Goal: Information Seeking & Learning: Learn about a topic

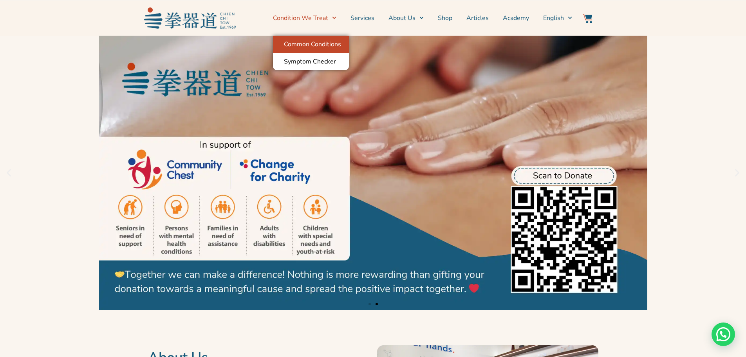
click at [335, 42] on link "Common Conditions" at bounding box center [311, 44] width 76 height 17
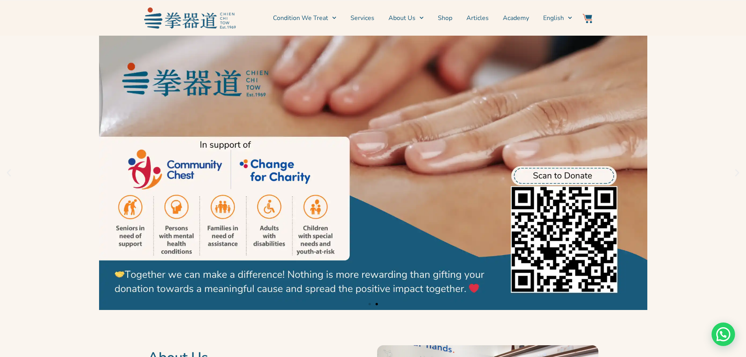
click at [687, 219] on link "2 / 2" at bounding box center [373, 173] width 746 height 274
click at [362, 19] on link "Services" at bounding box center [363, 18] width 24 height 20
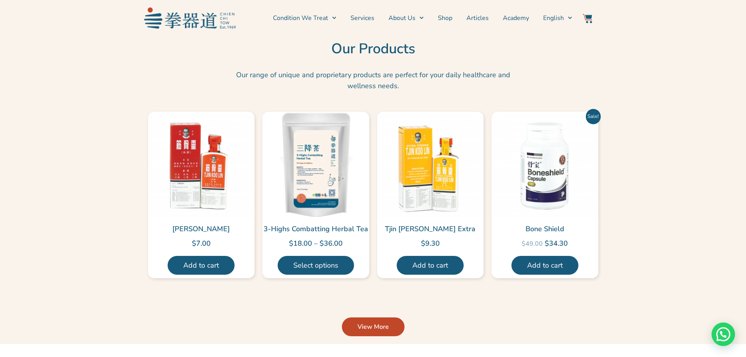
scroll to position [1802, 0]
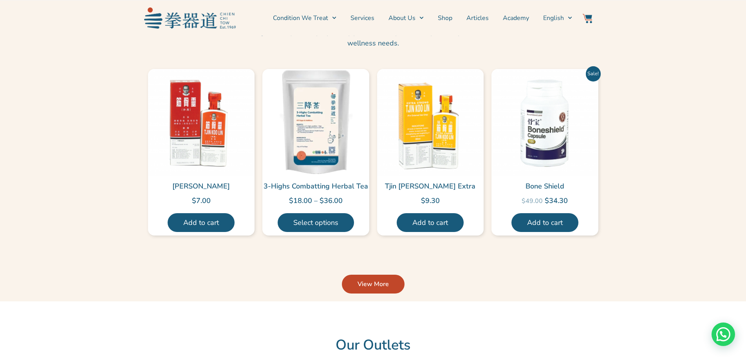
click at [372, 279] on span "View More" at bounding box center [373, 283] width 31 height 9
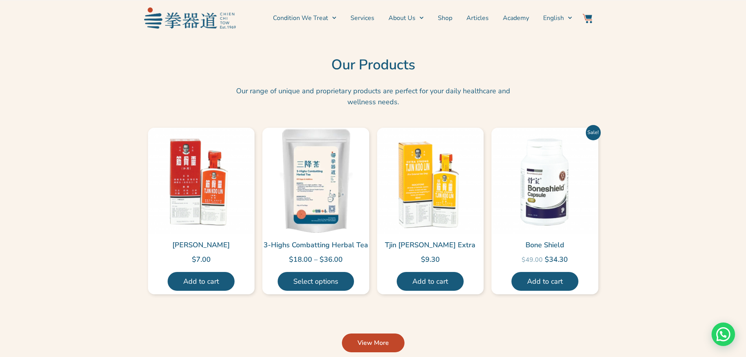
scroll to position [1763, 0]
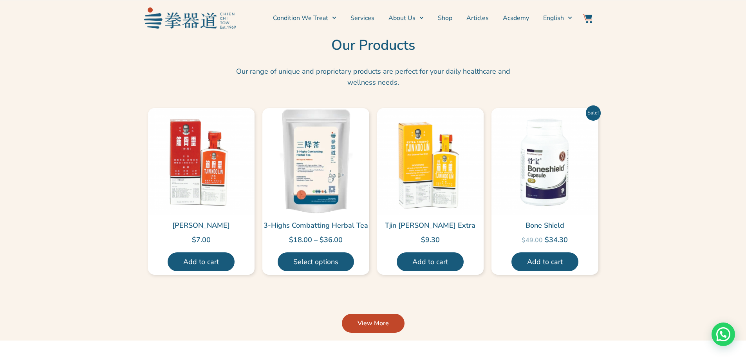
click at [373, 319] on span "View More" at bounding box center [373, 323] width 31 height 9
